Goal: Task Accomplishment & Management: Complete application form

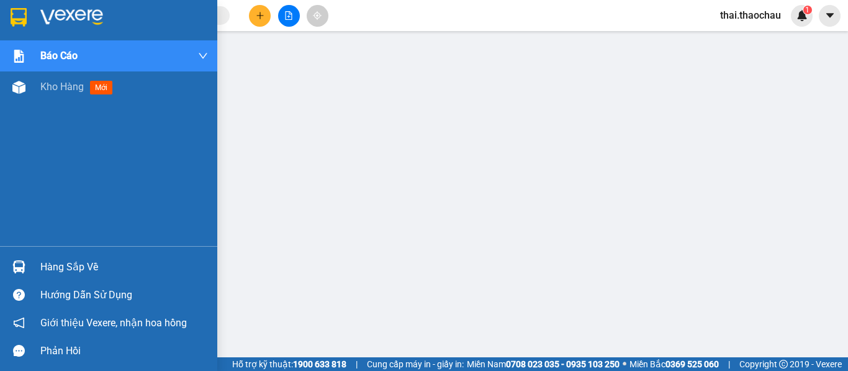
click at [25, 81] on img at bounding box center [18, 87] width 13 height 13
click at [25, 84] on img at bounding box center [18, 87] width 13 height 13
click at [25, 89] on div at bounding box center [19, 87] width 22 height 22
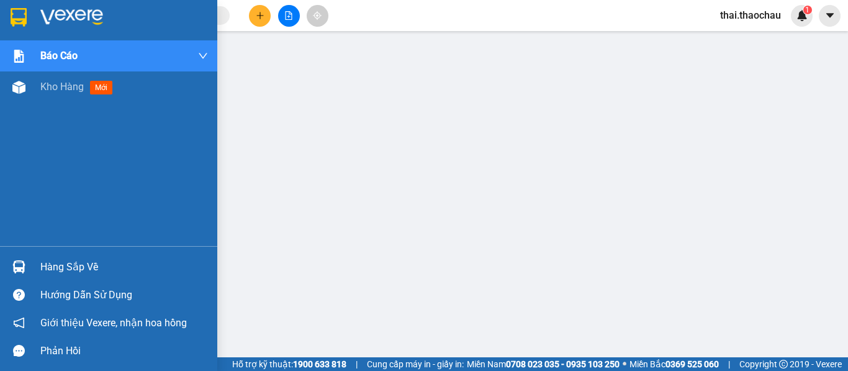
click at [25, 89] on div at bounding box center [19, 87] width 22 height 22
click at [26, 89] on div at bounding box center [19, 87] width 22 height 22
click at [56, 86] on span "Kho hàng" at bounding box center [61, 87] width 43 height 12
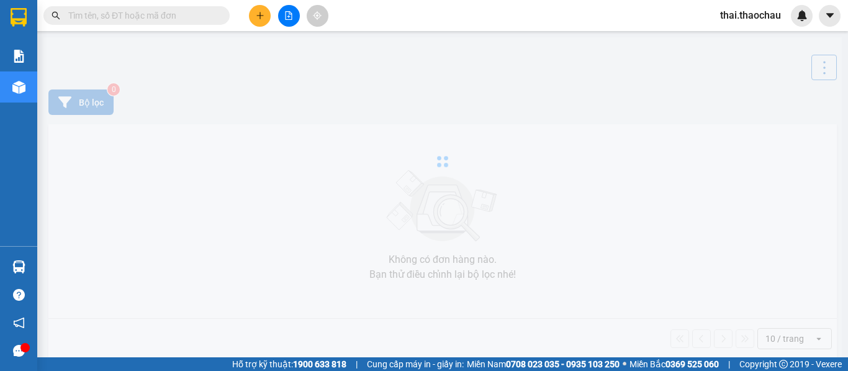
click at [824, 16] on icon "caret-down" at bounding box center [829, 15] width 11 height 11
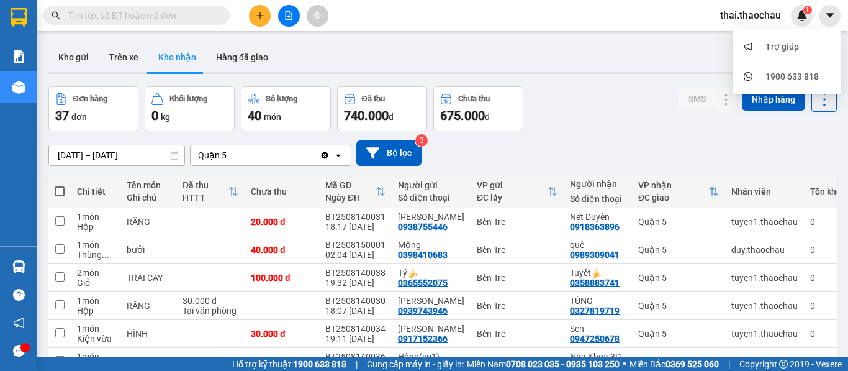
click at [751, 14] on span "thai.thaochau" at bounding box center [750, 15] width 81 height 16
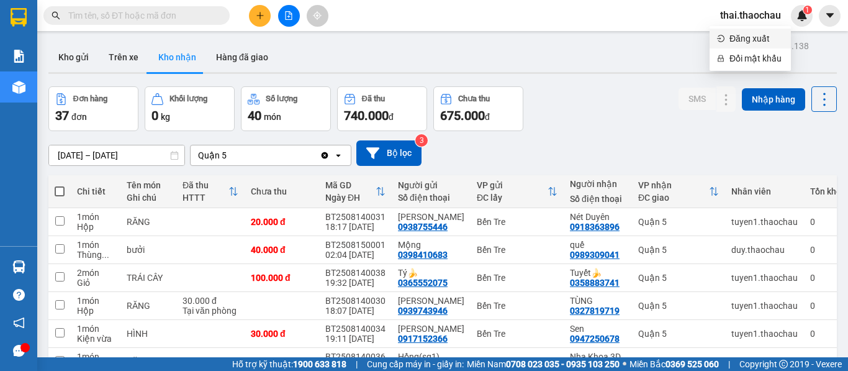
click at [751, 36] on span "Đăng xuất" at bounding box center [756, 39] width 54 height 14
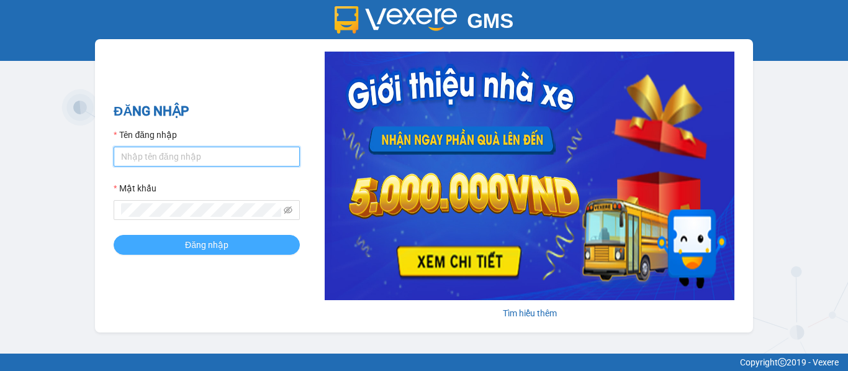
type input "saigon.thaochau"
drag, startPoint x: 153, startPoint y: 244, endPoint x: 142, endPoint y: 241, distance: 12.2
click at [154, 244] on button "Đăng nhập" at bounding box center [207, 245] width 186 height 20
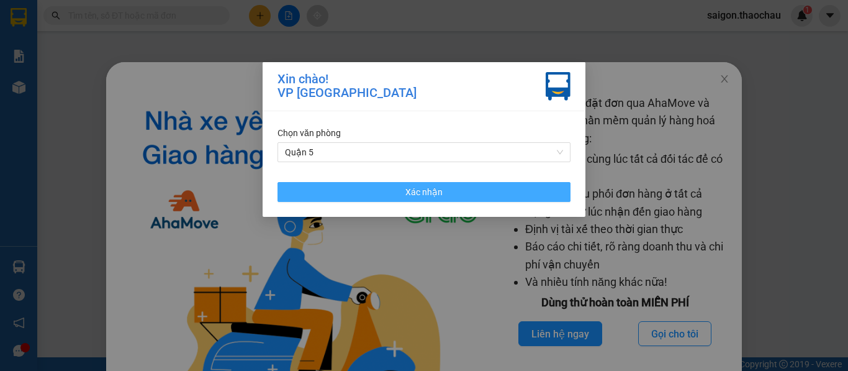
click at [406, 193] on span "Xác nhận" at bounding box center [423, 192] width 37 height 14
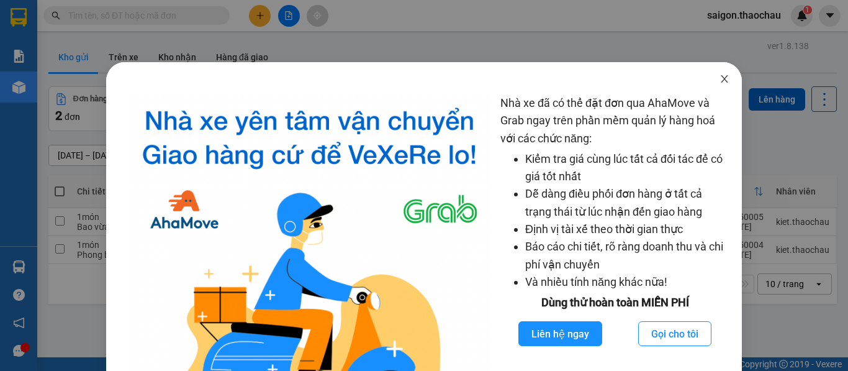
click at [720, 83] on icon "close" at bounding box center [725, 79] width 10 height 10
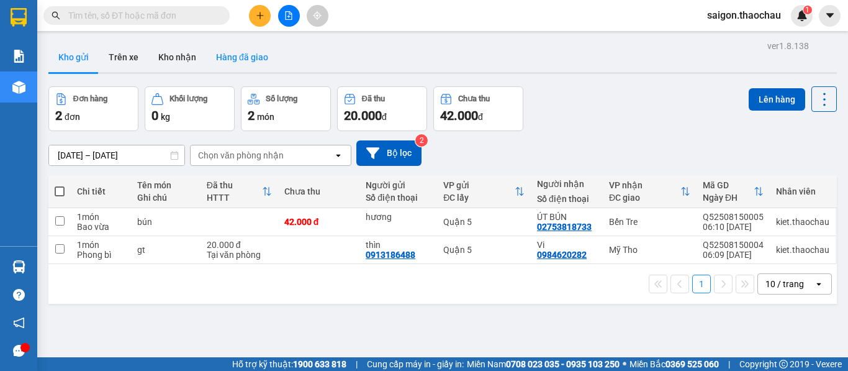
click at [257, 51] on button "Hàng đã giao" at bounding box center [242, 57] width 72 height 30
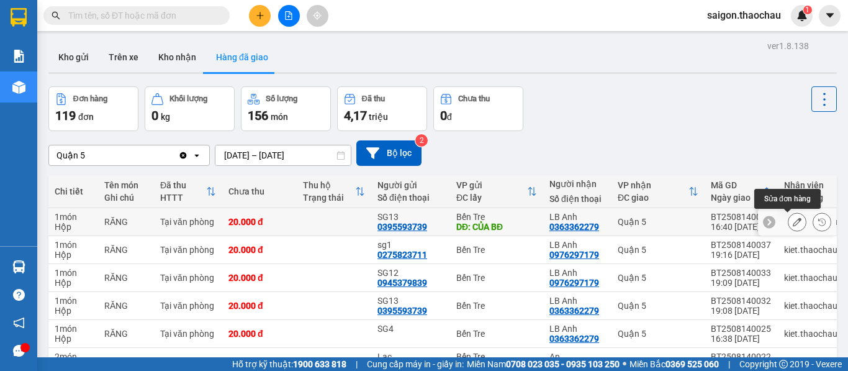
click at [793, 220] on icon at bounding box center [797, 221] width 9 height 9
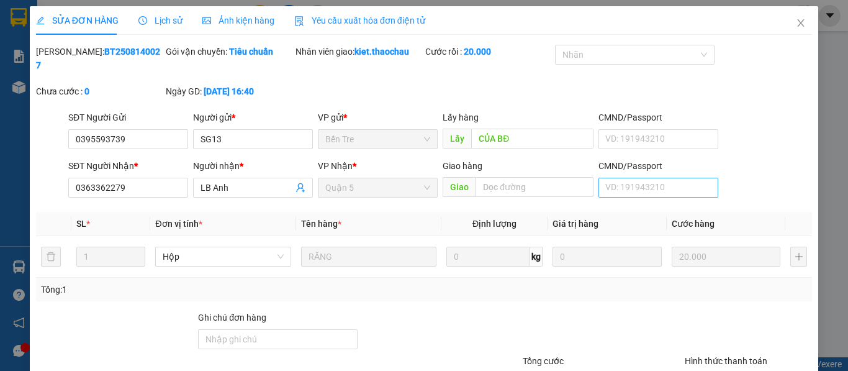
type input "0395593739"
type input "SG13"
type input "CỦA BĐ"
type input "0363362279"
type input "LB Anh"
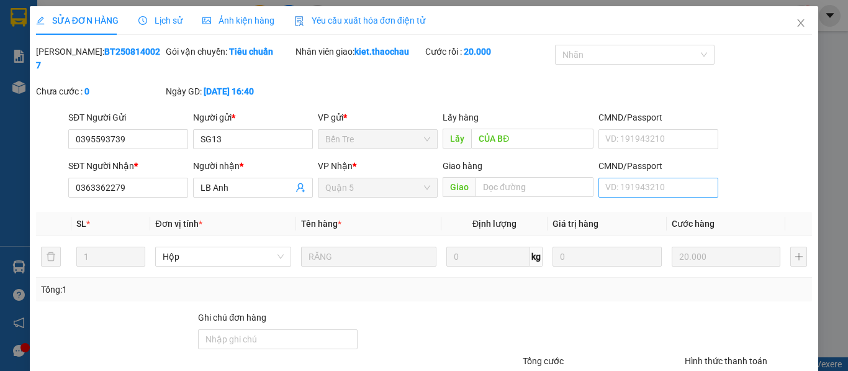
type input "20.000"
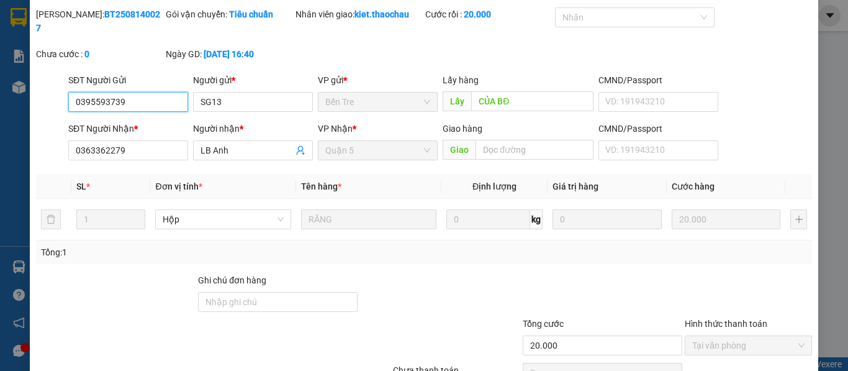
scroll to position [91, 0]
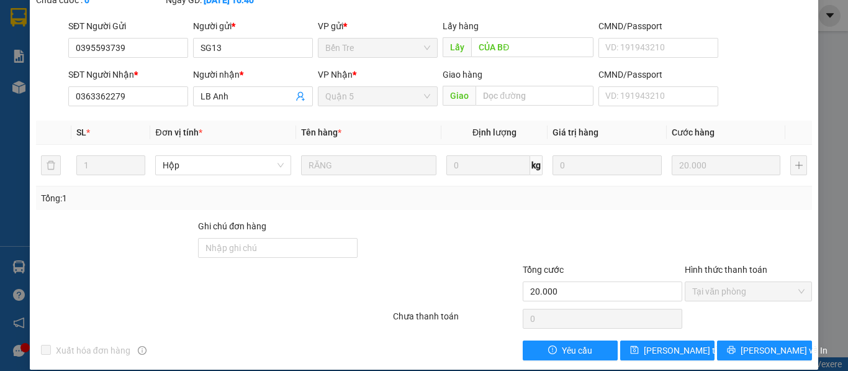
click at [729, 325] on div "Total Paid Fee 20.000 Total UnPaid Fee 0 Cash Collection Total Fee Mã ĐH: BT250…" at bounding box center [424, 156] width 776 height 407
click at [729, 340] on button "[PERSON_NAME] và In" at bounding box center [764, 350] width 95 height 20
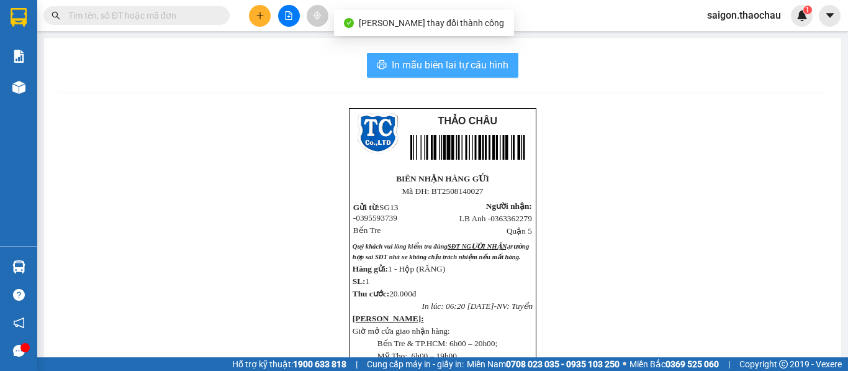
click at [453, 57] on span "In mẫu biên lai tự cấu hình" at bounding box center [450, 65] width 117 height 16
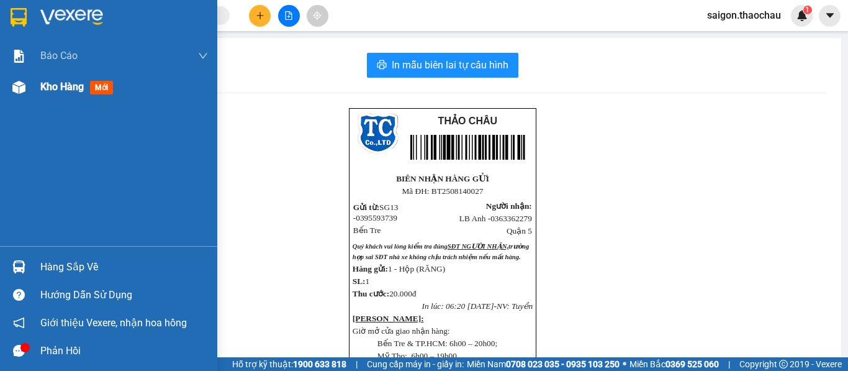
click at [13, 86] on img at bounding box center [18, 87] width 13 height 13
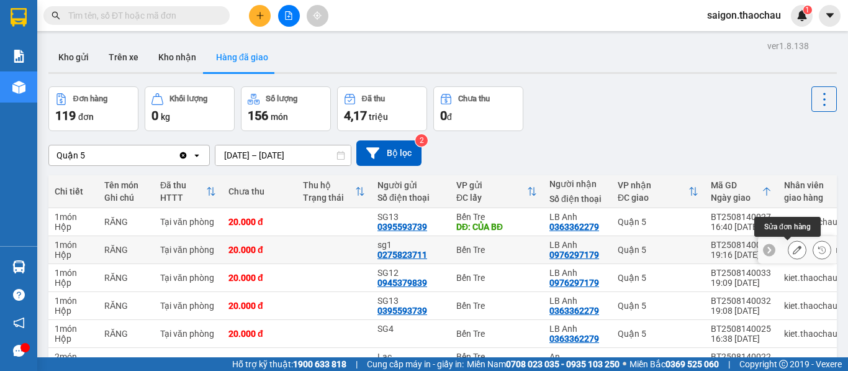
click at [792, 255] on button at bounding box center [796, 250] width 17 height 22
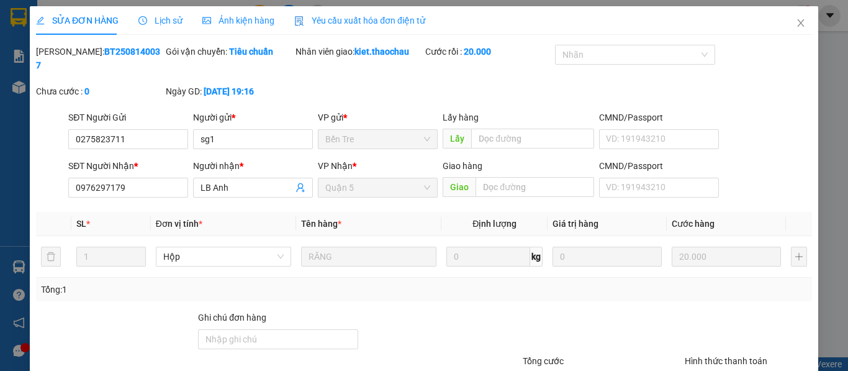
type input "0275823711"
type input "sg1"
type input "0976297179"
type input "LB Anh"
type input "20.000"
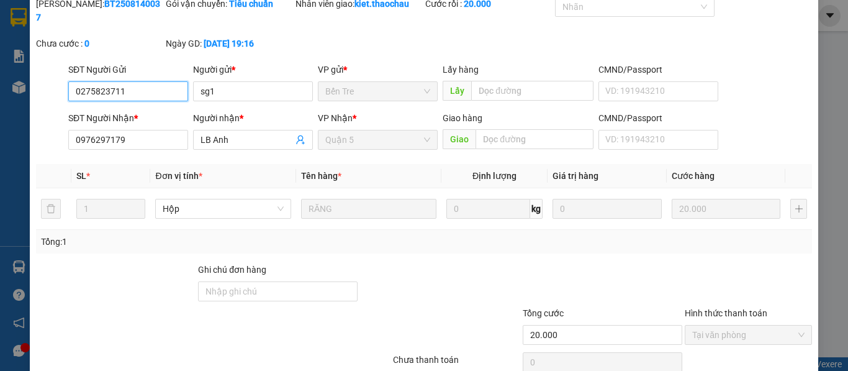
scroll to position [91, 0]
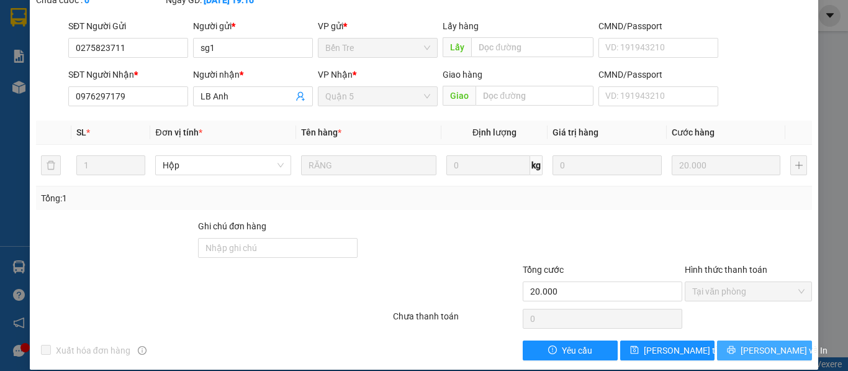
click at [720, 340] on button "[PERSON_NAME] và In" at bounding box center [764, 350] width 95 height 20
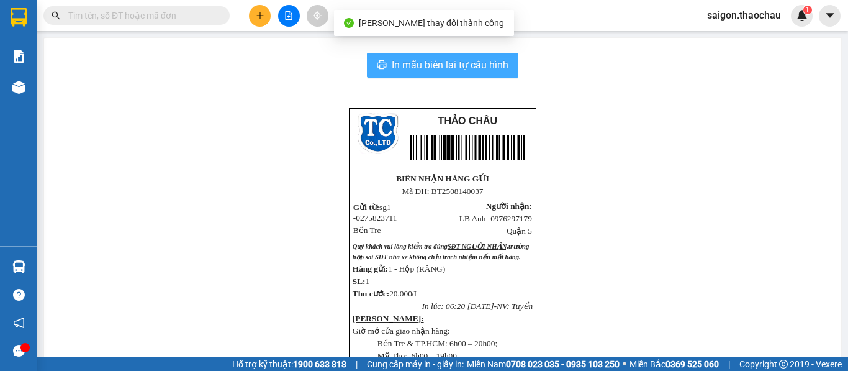
click at [480, 72] on span "In mẫu biên lai tự cấu hình" at bounding box center [450, 65] width 117 height 16
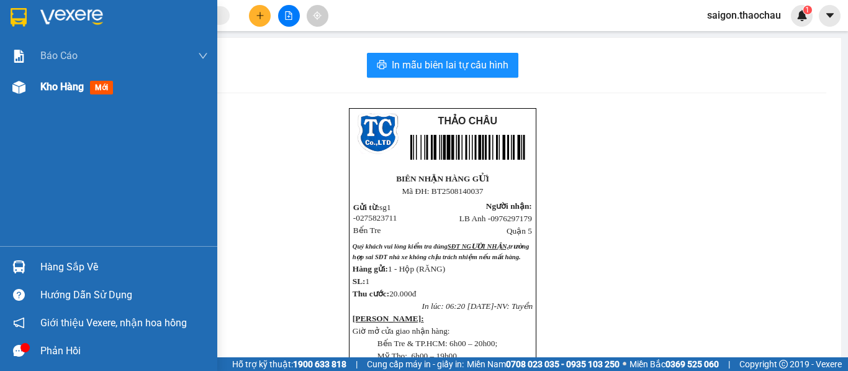
click at [62, 97] on div "Kho hàng mới" at bounding box center [124, 86] width 168 height 31
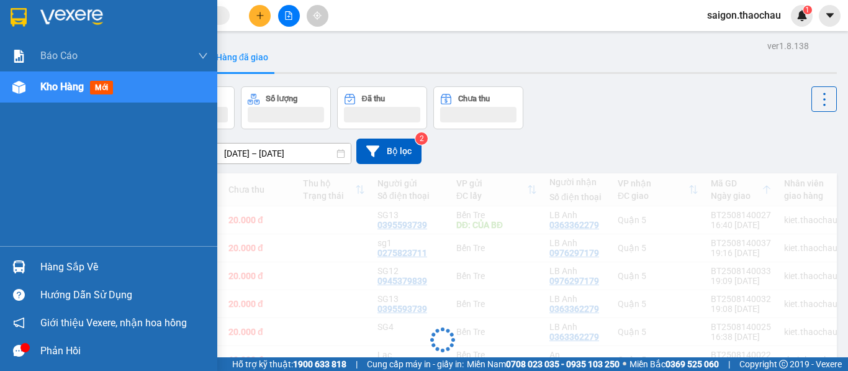
click at [69, 89] on span "Kho hàng" at bounding box center [61, 87] width 43 height 12
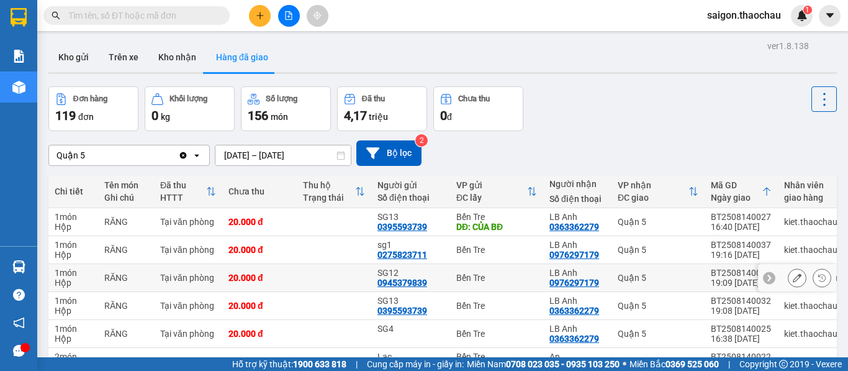
click at [793, 276] on icon at bounding box center [797, 277] width 9 height 9
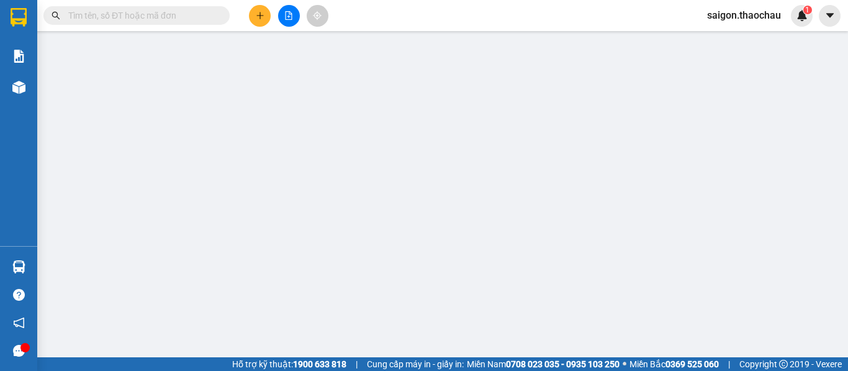
type input "0945379839"
type input "SG12"
type input "0976297179"
type input "LB Anh"
type input "20.000"
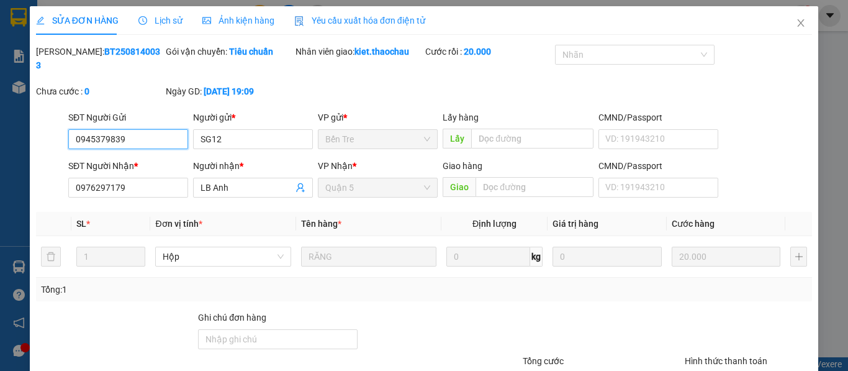
scroll to position [91, 0]
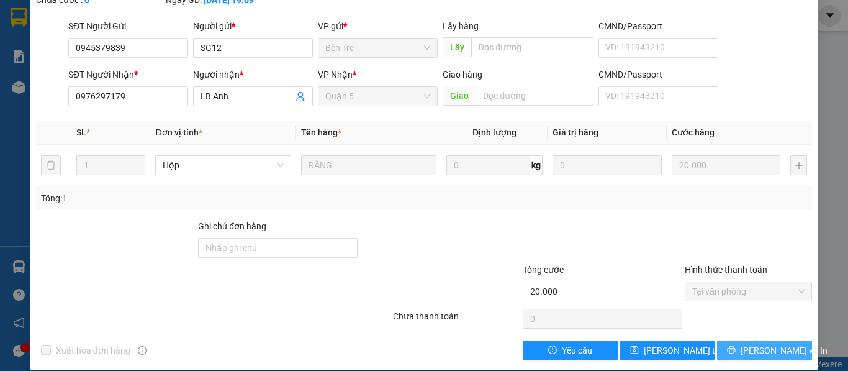
click at [732, 345] on icon "printer" at bounding box center [731, 349] width 9 height 9
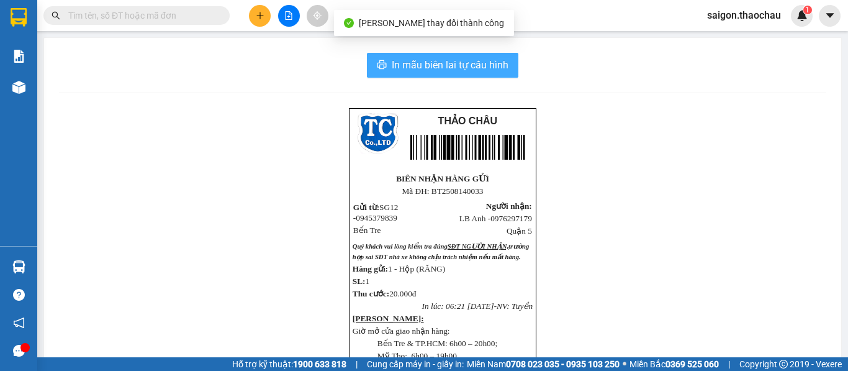
click at [430, 70] on span "In mẫu biên lai tự cấu hình" at bounding box center [450, 65] width 117 height 16
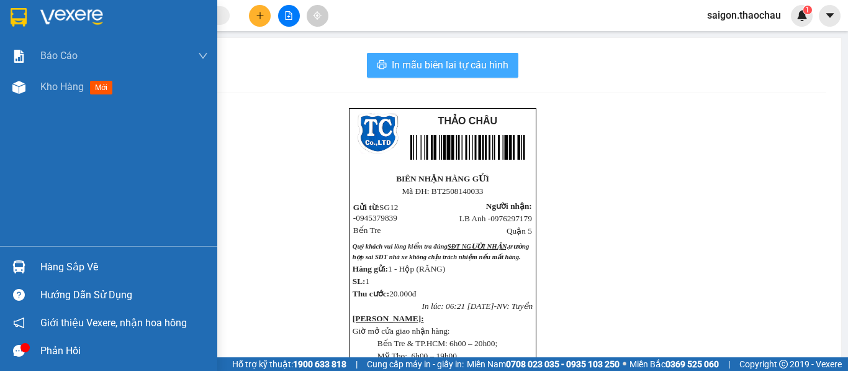
click at [21, 88] on img at bounding box center [18, 87] width 13 height 13
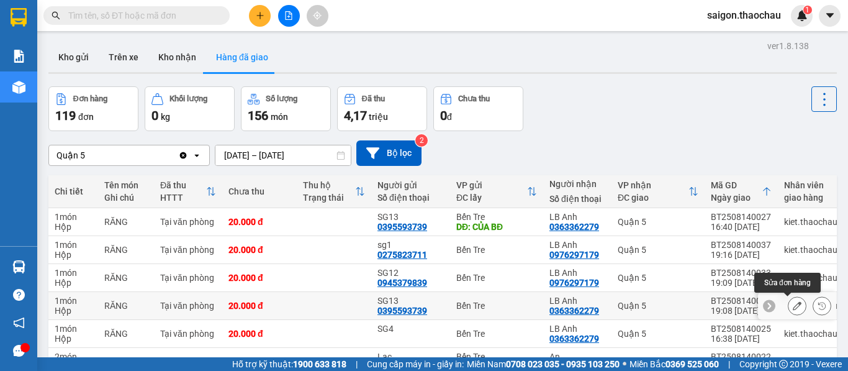
click at [793, 305] on icon at bounding box center [797, 305] width 9 height 9
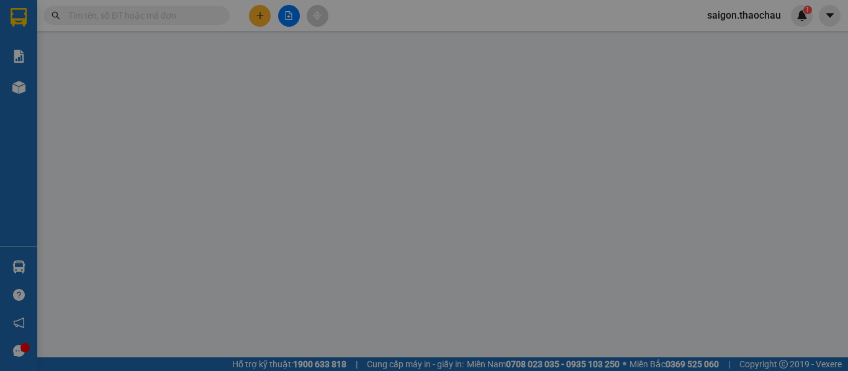
type input "0395593739"
type input "SG13"
type input "0363362279"
type input "LB Anh"
type input "20.000"
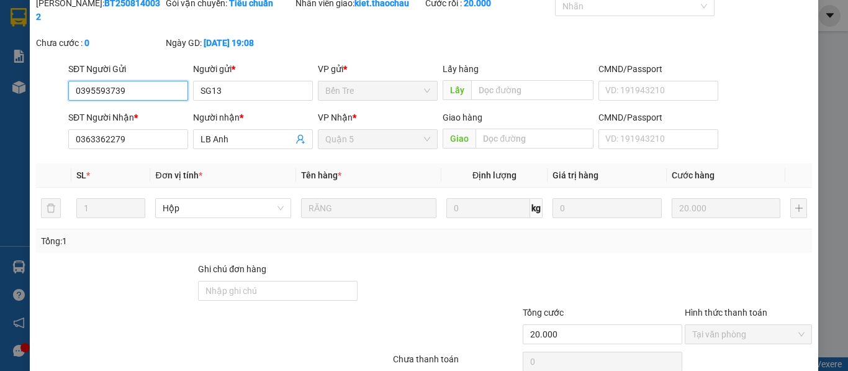
scroll to position [91, 0]
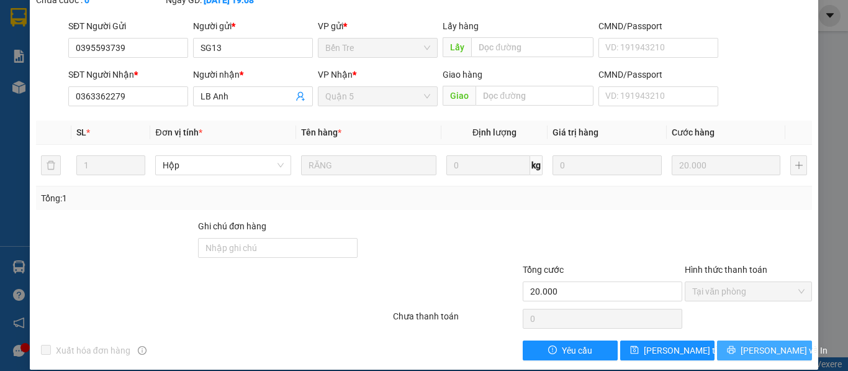
click at [731, 340] on button "[PERSON_NAME] và In" at bounding box center [764, 350] width 95 height 20
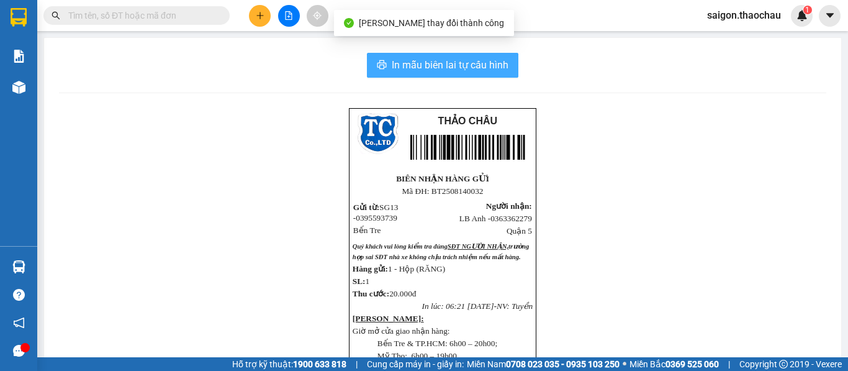
click at [495, 65] on span "In mẫu biên lai tự cấu hình" at bounding box center [450, 65] width 117 height 16
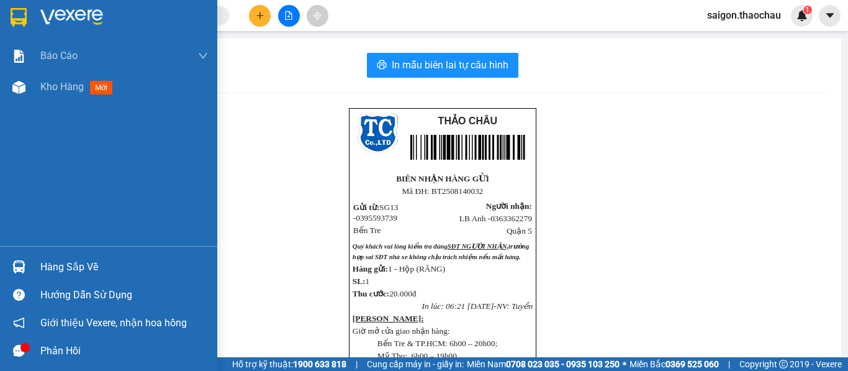
drag, startPoint x: 29, startPoint y: 82, endPoint x: 847, endPoint y: 307, distance: 849.3
click at [28, 83] on div at bounding box center [19, 87] width 22 height 22
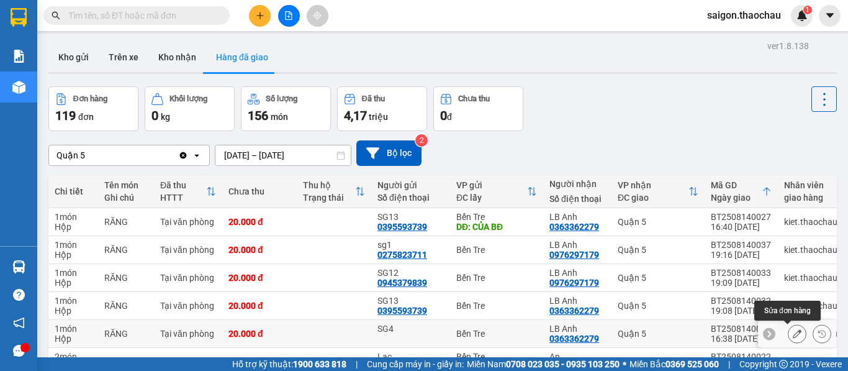
click at [794, 335] on button at bounding box center [796, 334] width 17 height 22
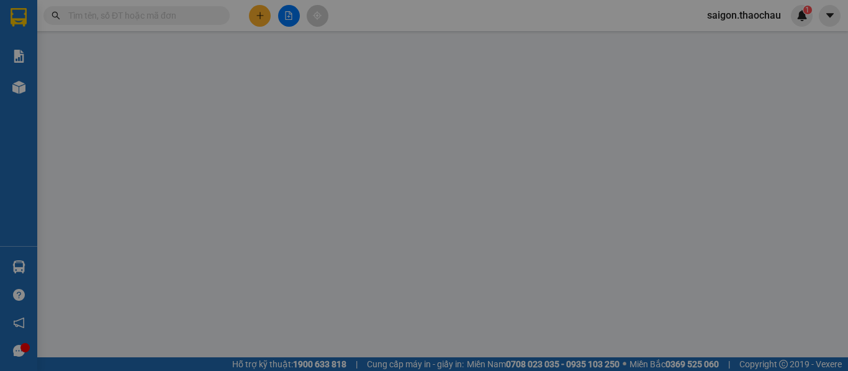
type input "SG4"
type input "0363362279"
type input "LB Anh"
type input "20.000"
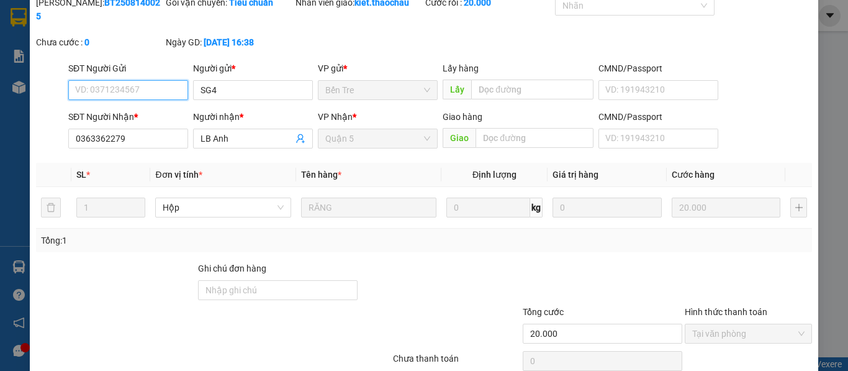
scroll to position [91, 0]
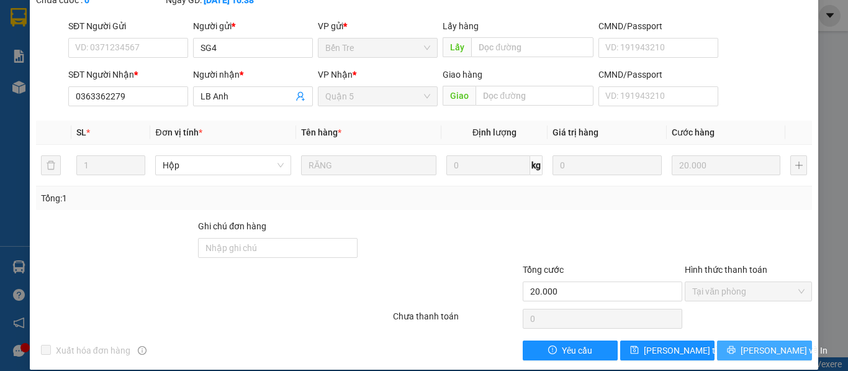
click at [776, 343] on span "[PERSON_NAME] và In" at bounding box center [784, 350] width 87 height 14
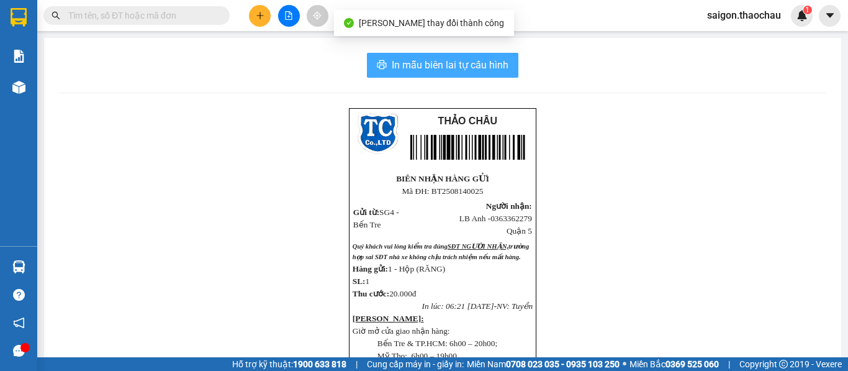
click at [449, 67] on span "In mẫu biên lai tự cấu hình" at bounding box center [450, 65] width 117 height 16
